Goal: Task Accomplishment & Management: Use online tool/utility

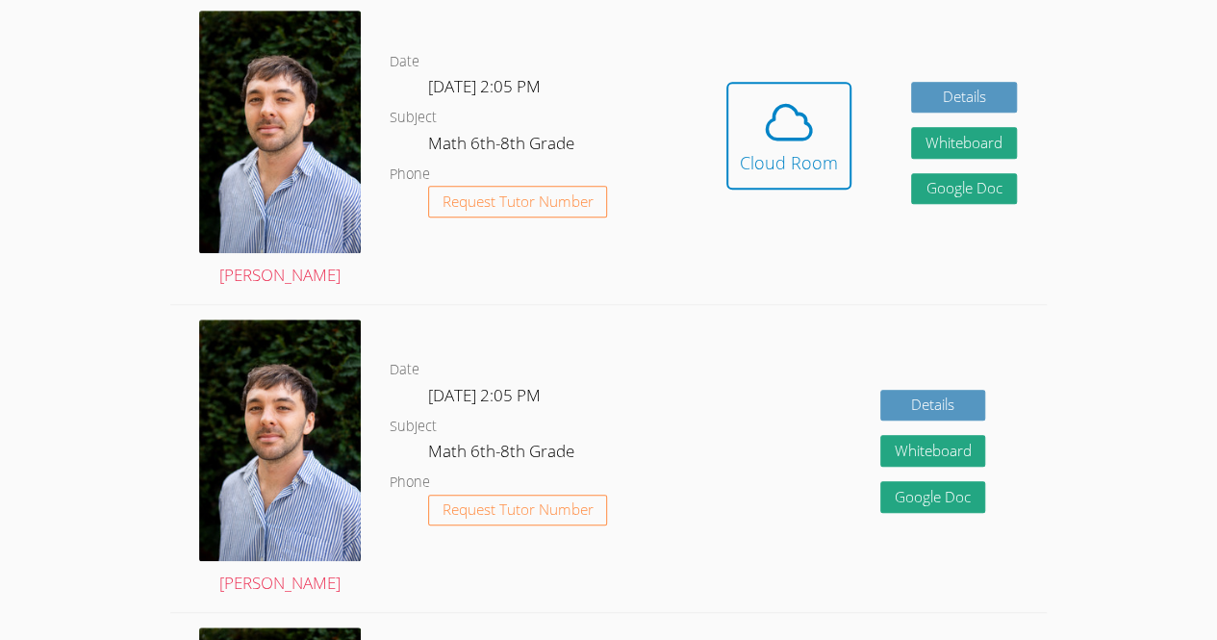
scroll to position [521, 0]
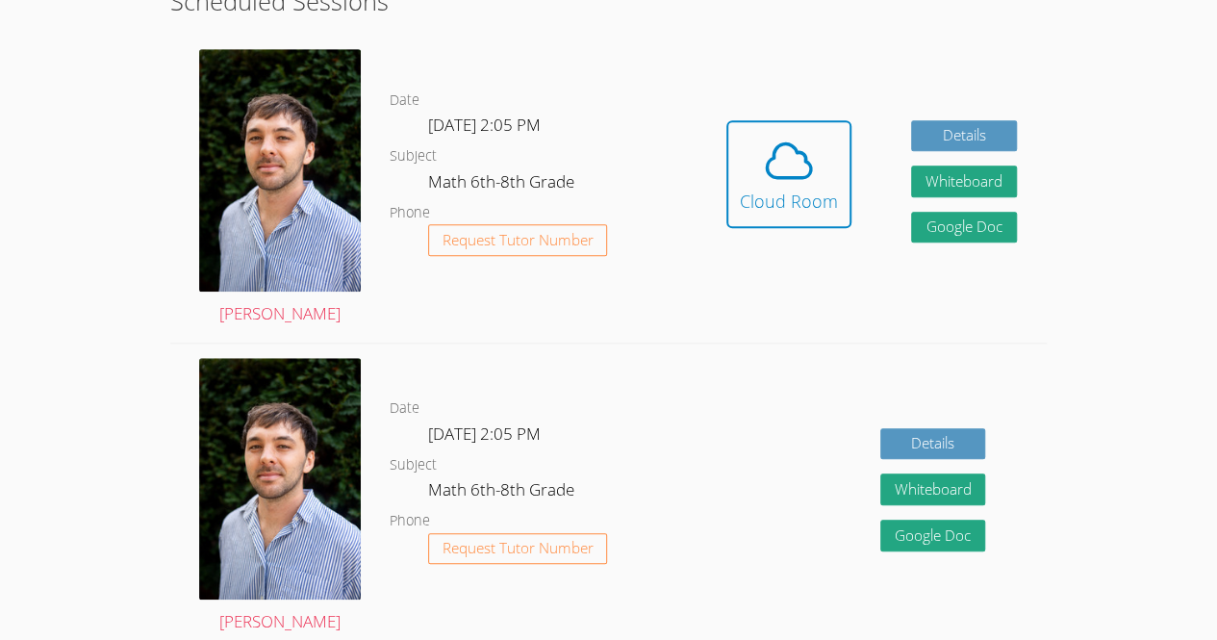
click at [810, 228] on button "Cloud Room" at bounding box center [788, 174] width 125 height 108
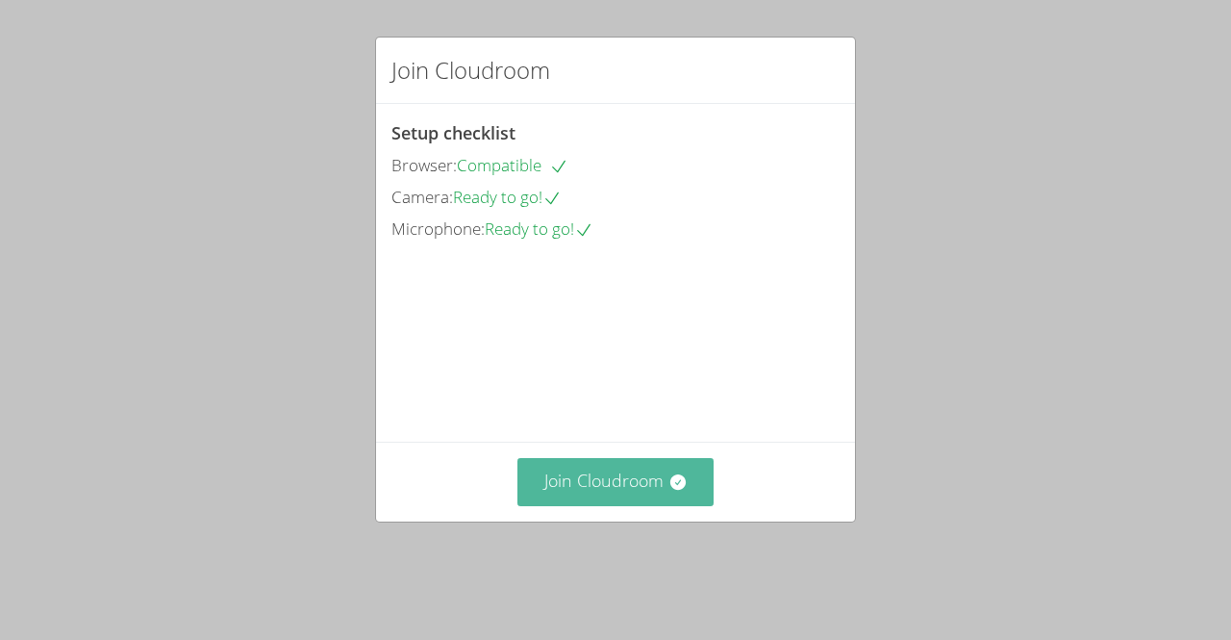
click at [617, 505] on button "Join Cloudroom" at bounding box center [615, 481] width 197 height 47
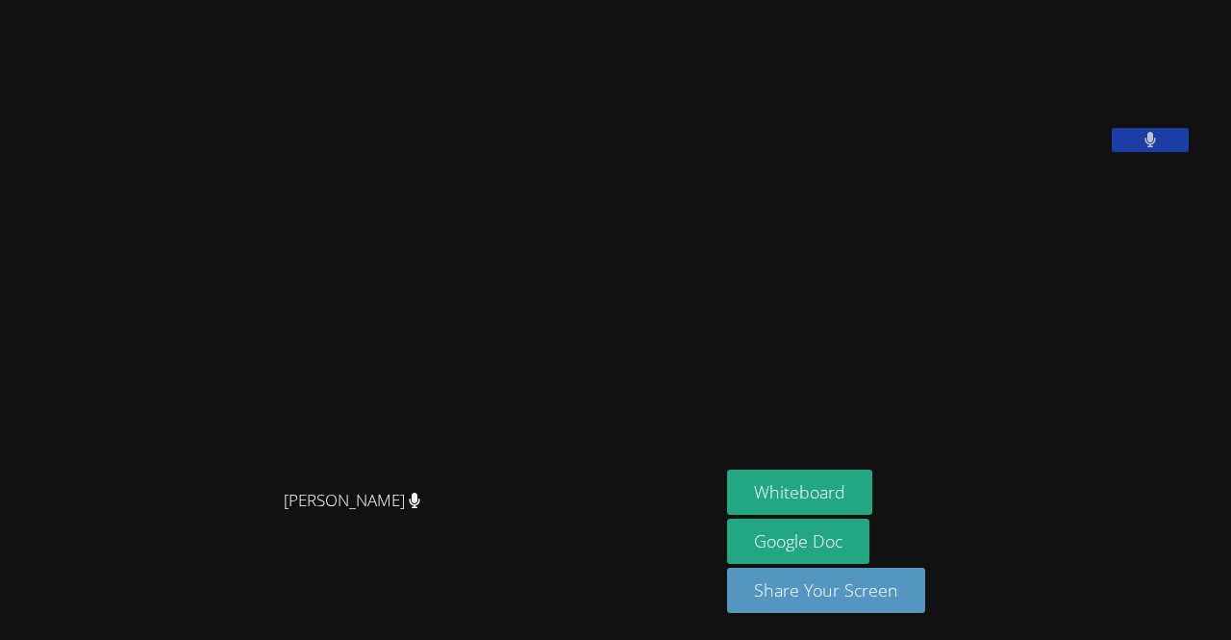
click at [215, 330] on video at bounding box center [359, 282] width 289 height 396
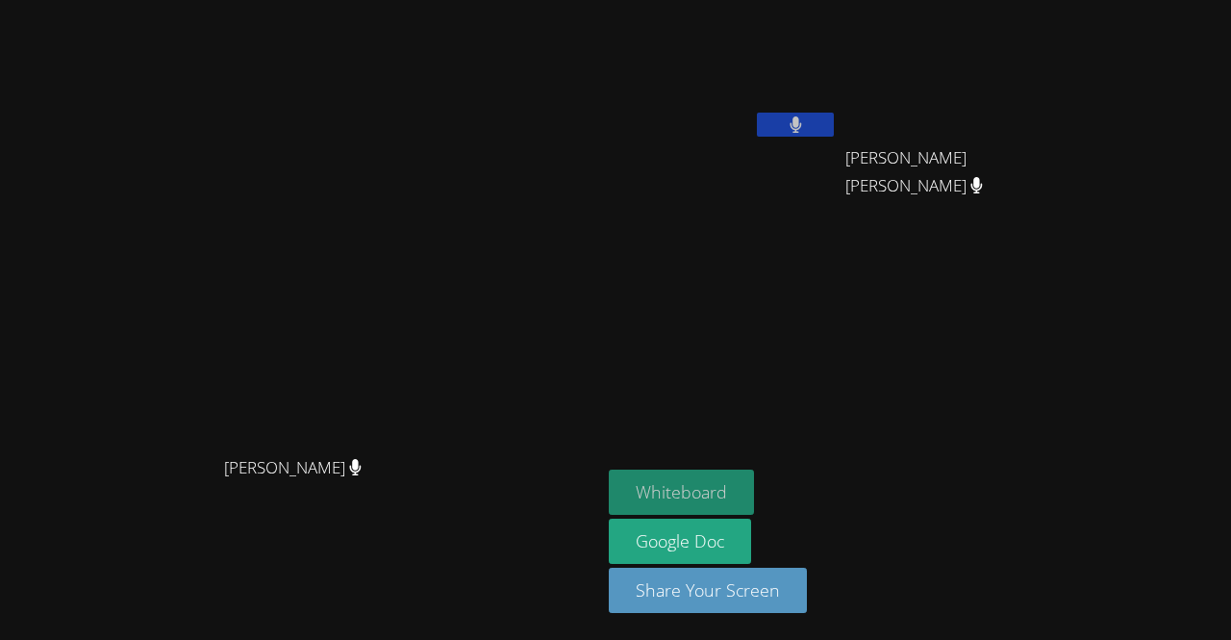
click at [754, 488] on button "Whiteboard" at bounding box center [681, 491] width 145 height 45
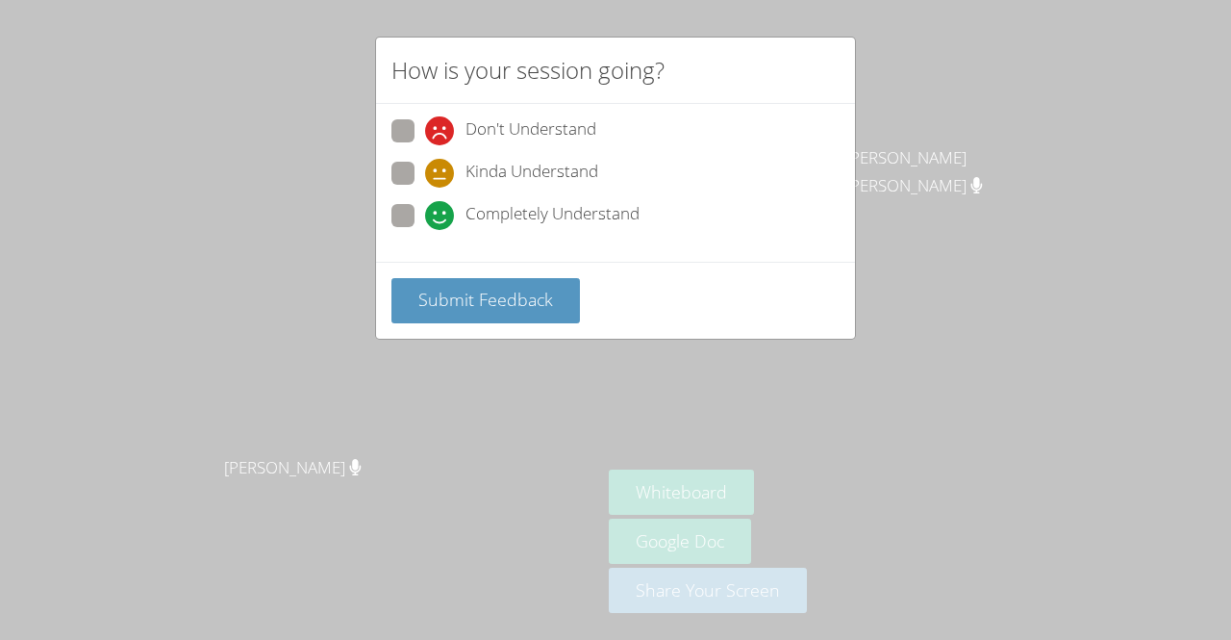
click at [425, 230] on span at bounding box center [425, 230] width 0 height 0
click at [425, 219] on input "Completely Understand" at bounding box center [433, 212] width 16 height 16
radio input "true"
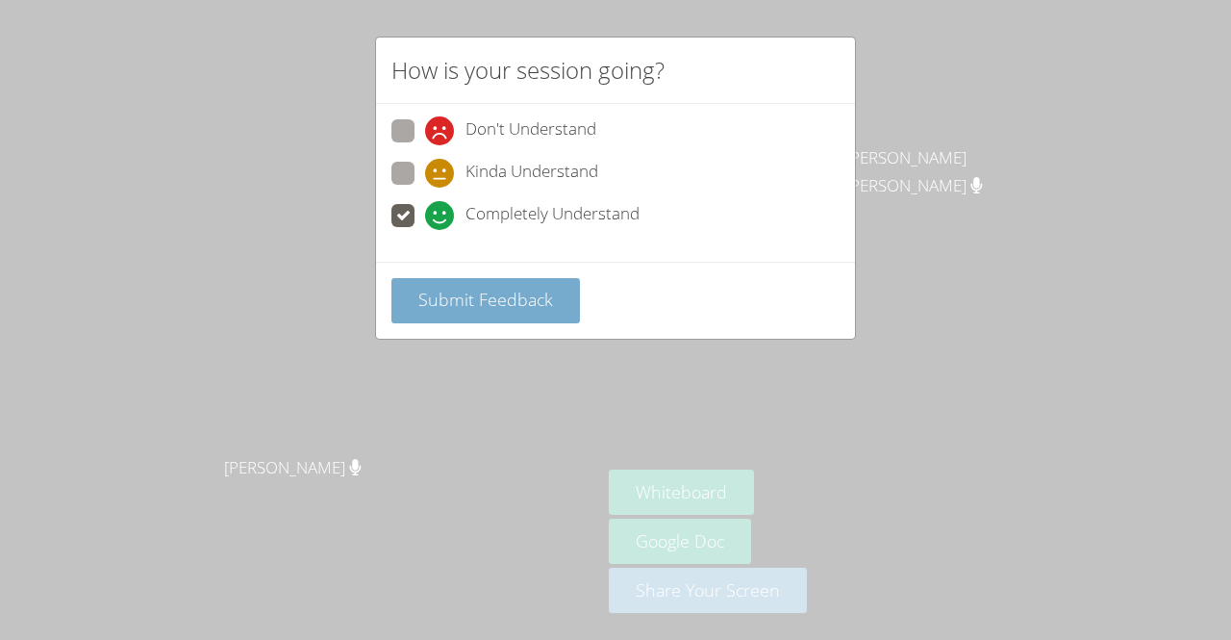
click at [481, 312] on button "Submit Feedback" at bounding box center [485, 300] width 189 height 45
